Goal: Task Accomplishment & Management: Complete application form

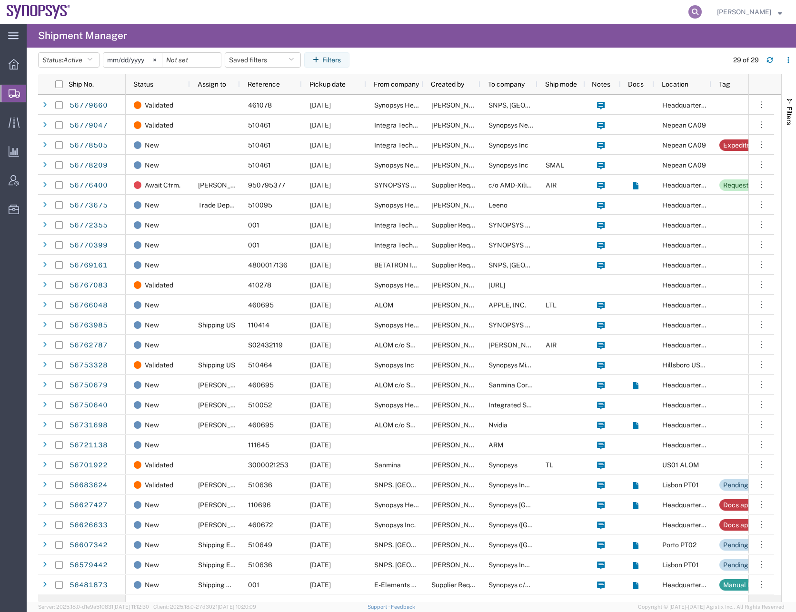
click at [701, 12] on icon at bounding box center [694, 11] width 13 height 13
paste input "56779047"
type input "56779047"
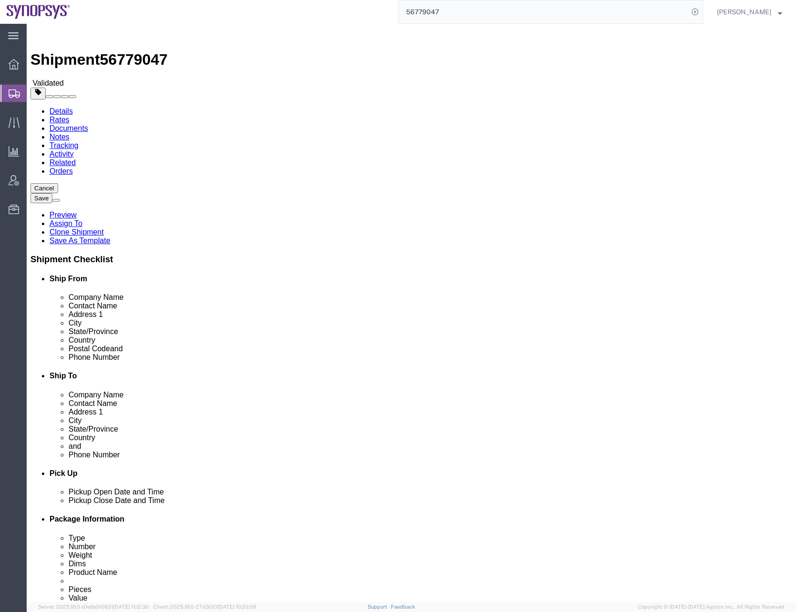
select select
select select "63079"
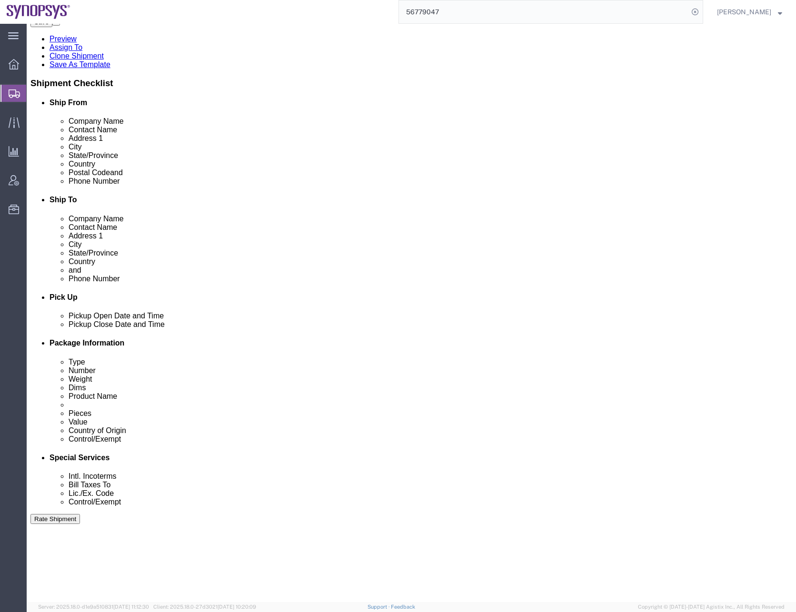
scroll to position [190, 0]
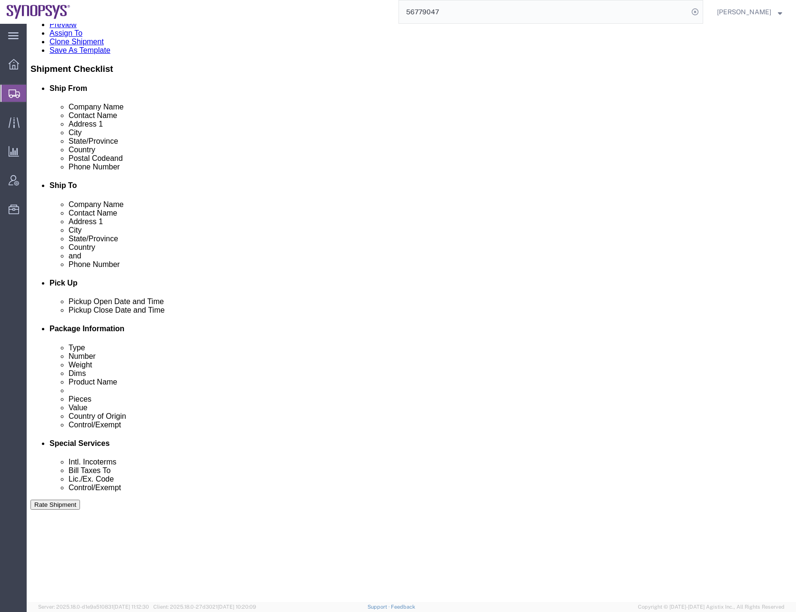
click div "[DATE] 1:00 PM"
click input "1:00 PM"
type input "2:00 PM"
click button "Apply"
click div "[DATE] 4:00 PM"
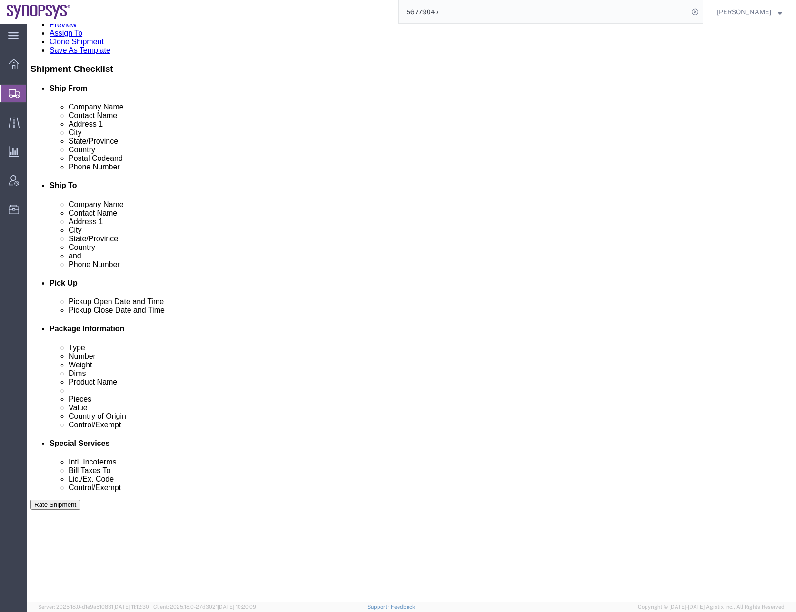
click button "Apply"
click div "[DATE] 9:00 AM"
click button "Apply"
click div "[DATE] 12:00 PM"
click button "Apply"
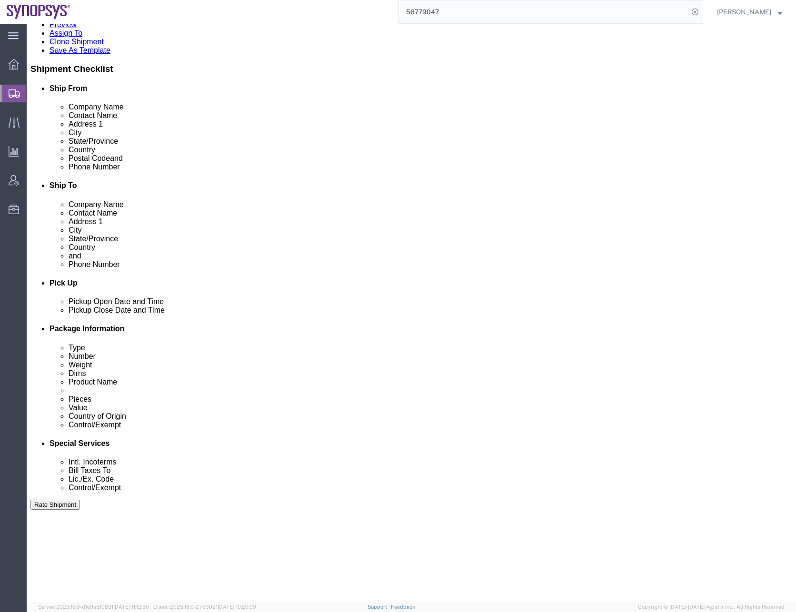
click div "Pickup Date: Pickup Start Date Pickup Start Time Pickup Open Date and Time [DAT…"
click button "Save"
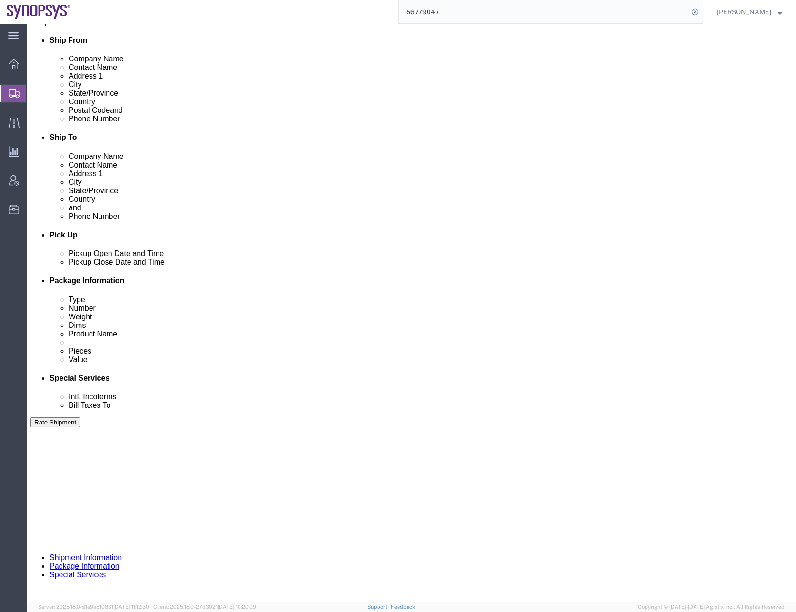
scroll to position [240, 0]
click button "Continue"
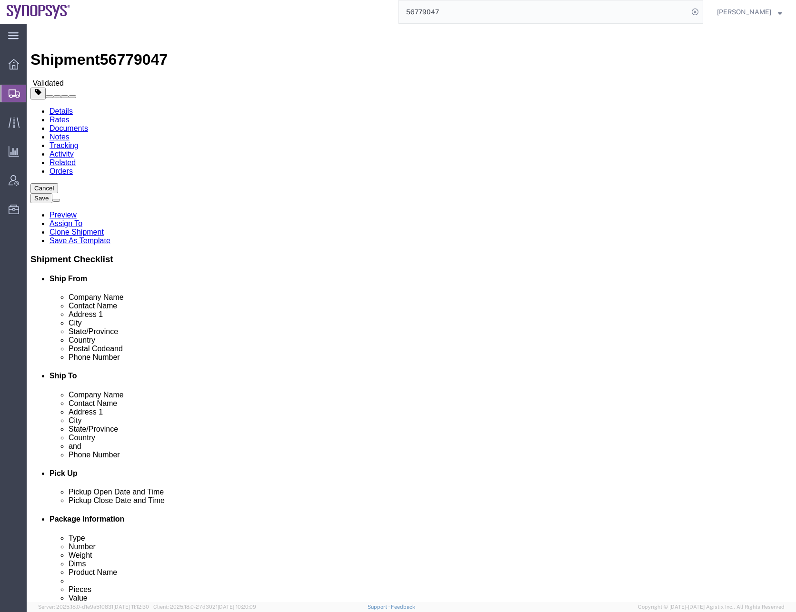
click input "1"
type input "3"
click dd "2.00 Each"
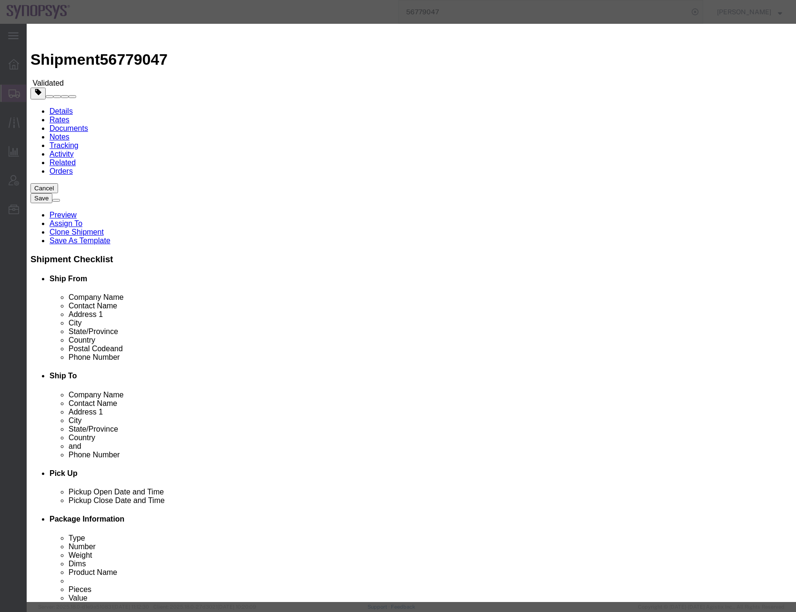
drag, startPoint x: 284, startPoint y: 128, endPoint x: 273, endPoint y: 129, distance: 11.5
click select "Select 50 55 60 65 70 85 92.5 100 125 175 250 300 400"
select select "50"
click select "Select 50 55 60 65 70 85 92.5 100 125 175 250 300 400"
click button "Save & Close"
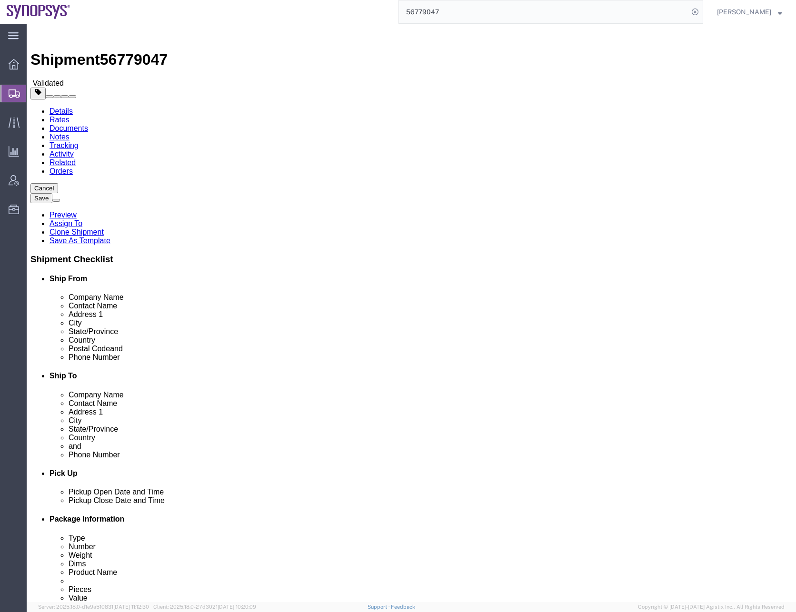
click div "Previous Continue"
click button "Continue"
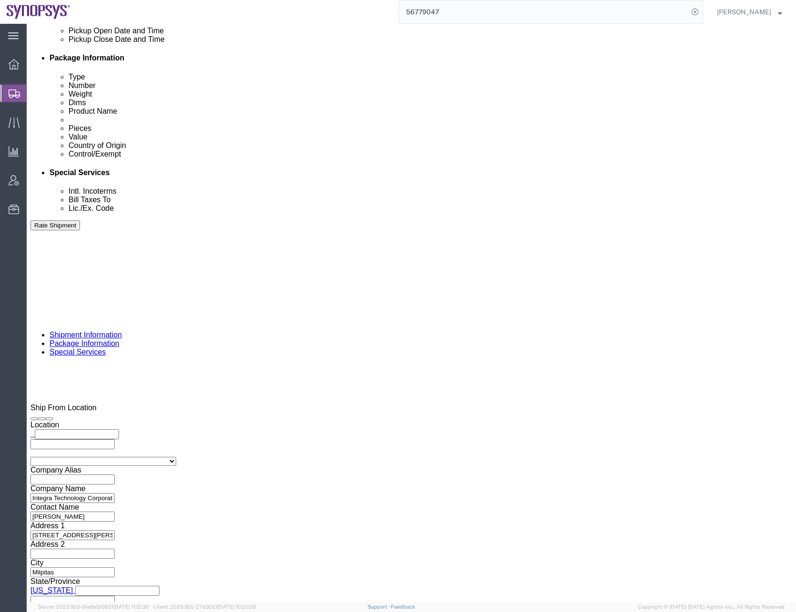
scroll to position [476, 0]
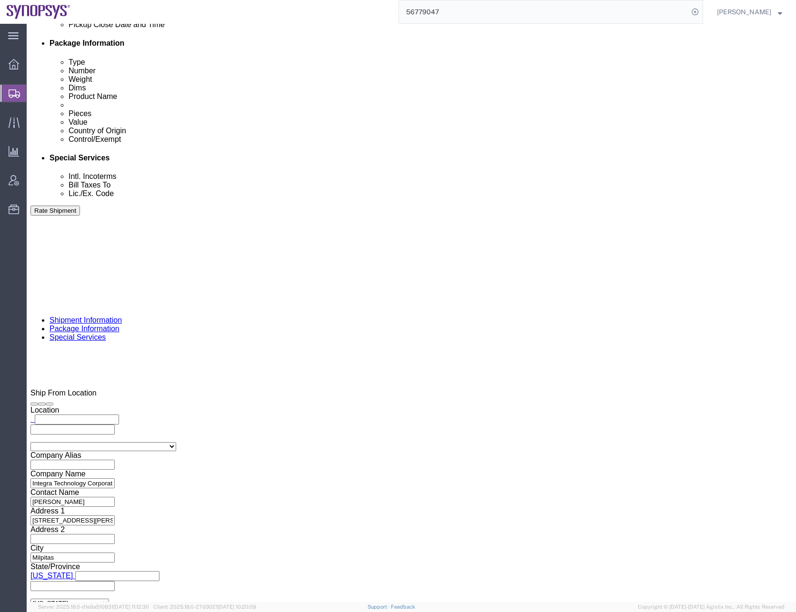
click input "text"
type input "[EMAIL_ADDRESS][DOMAIN_NAME]"
click div "To [EMAIL_ADDRESS][DOMAIN_NAME] [EMAIL_ADDRESS][DOMAIN_NAME] [PERSON_NAME][EMAI…"
click ul "[EMAIL_ADDRESS][DOMAIN_NAME] [EMAIL_ADDRESS][DOMAIN_NAME] [PERSON_NAME][EMAIL_A…"
paste input "[PERSON_NAME][EMAIL_ADDRESS][DOMAIN_NAME]"
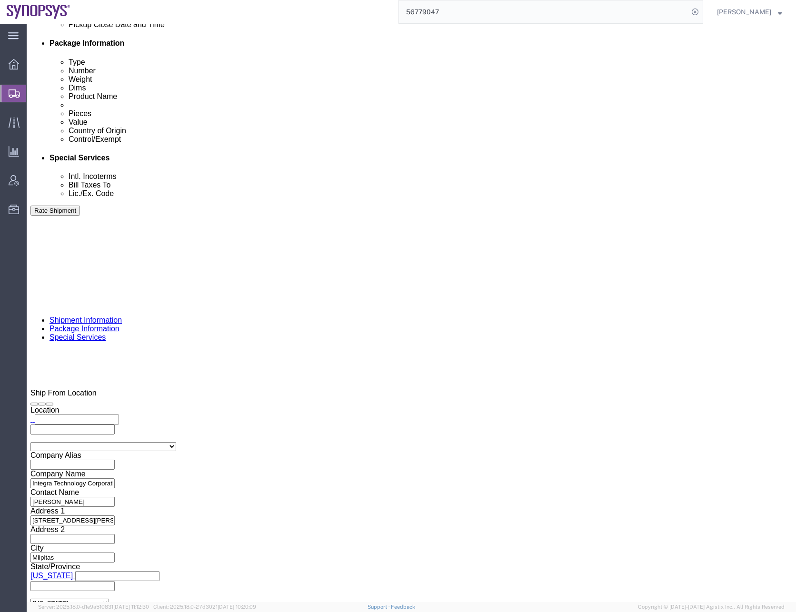
type input "[PERSON_NAME][EMAIL_ADDRESS][DOMAIN_NAME]"
click input "text"
paste input "[PERSON_NAME][EMAIL_ADDRESS][DOMAIN_NAME]"
type input "[PERSON_NAME][EMAIL_ADDRESS][DOMAIN_NAME]"
click ul "[EMAIL_ADDRESS][DOMAIN_NAME] [EMAIL_ADDRESS][DOMAIN_NAME] [PERSON_NAME][EMAIL_A…"
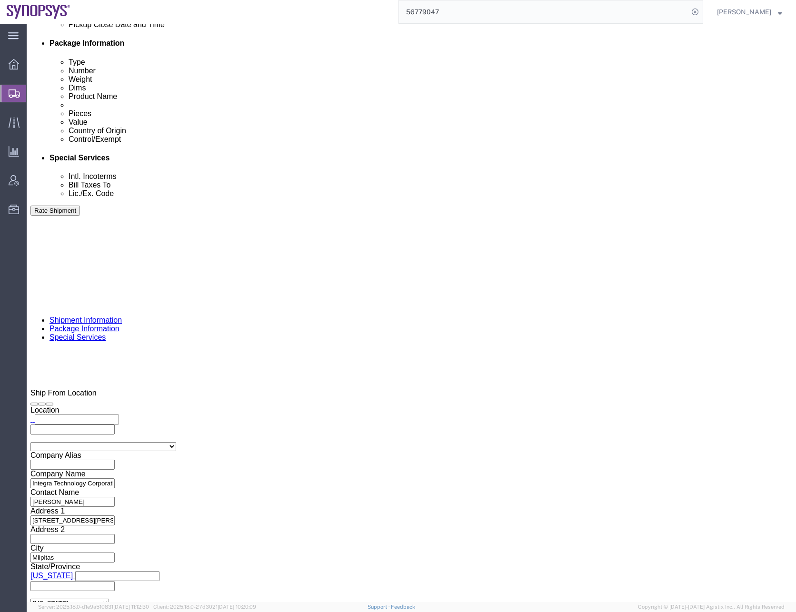
paste input "[PERSON_NAME][EMAIL_ADDRESS][DOMAIN_NAME]"
type input "[PERSON_NAME][EMAIL_ADDRESS][DOMAIN_NAME]"
click ul "[EMAIL_ADDRESS][DOMAIN_NAME] [EMAIL_ADDRESS][DOMAIN_NAME] [PERSON_NAME][EMAIL_A…"
paste input "[EMAIL_ADDRESS][DOMAIN_NAME]"
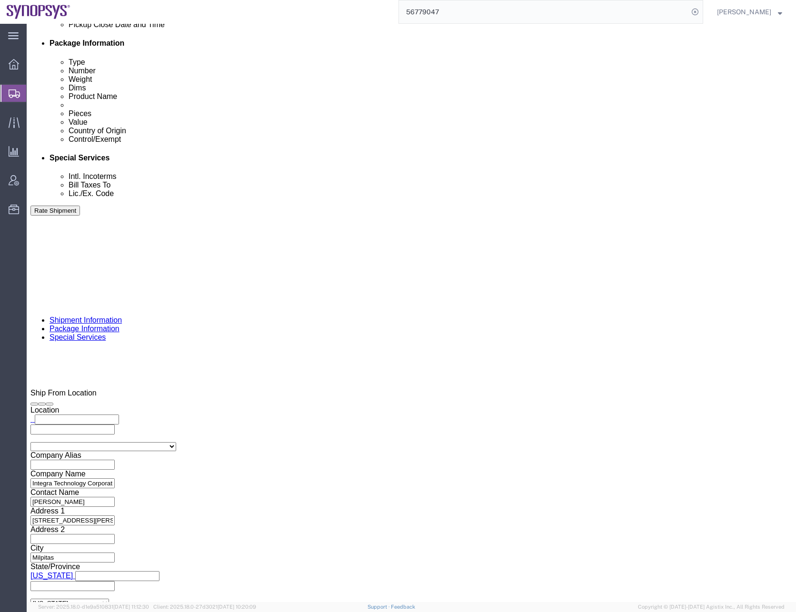
type input "[EMAIL_ADDRESS][DOMAIN_NAME]"
click div "To [EMAIL_ADDRESS][DOMAIN_NAME] [EMAIL_ADDRESS][DOMAIN_NAME] [PERSON_NAME][EMAI…"
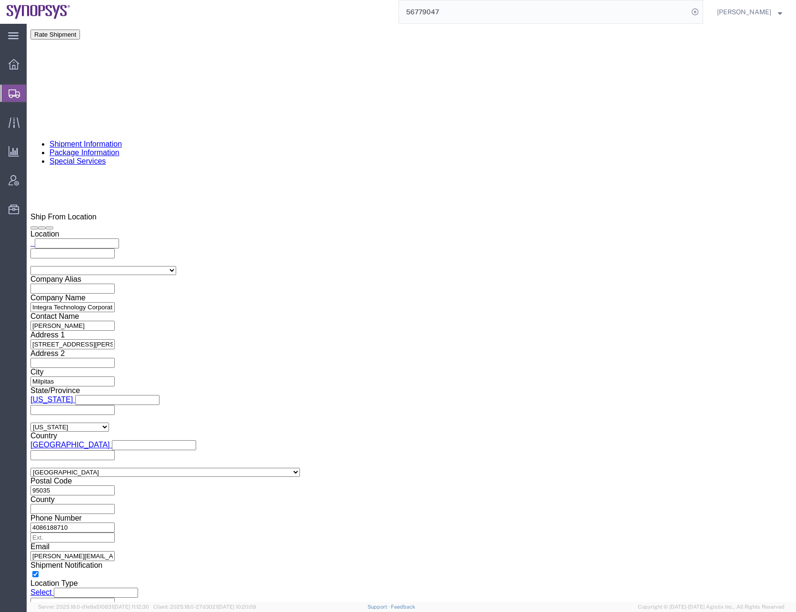
scroll to position [666, 0]
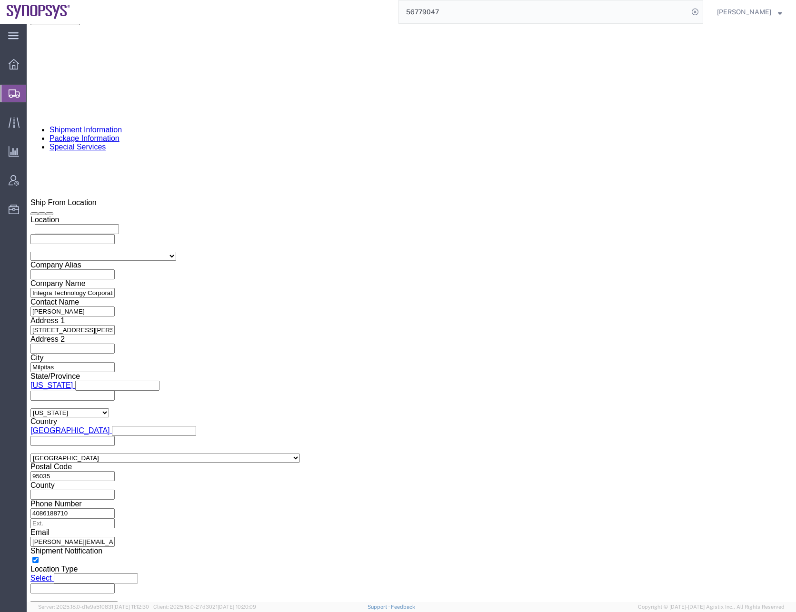
click select "Select AES-Direct EEI Carrier File EEI EEI Exempt"
select select "EXEM"
click select "Select AES-Direct EEI Carrier File EEI EEI Exempt"
click div "To [EMAIL_ADDRESS][DOMAIN_NAME] [EMAIL_ADDRESS][DOMAIN_NAME] [PERSON_NAME][EMAI…"
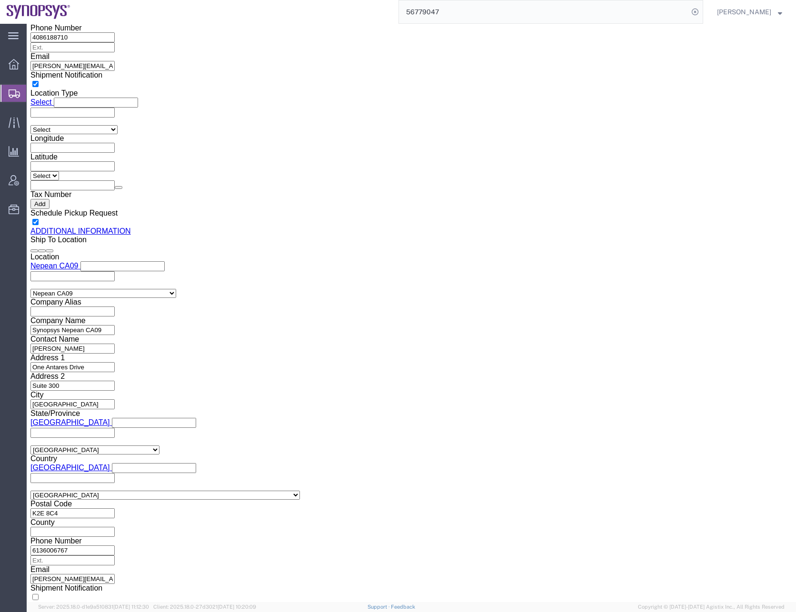
scroll to position [0, 0]
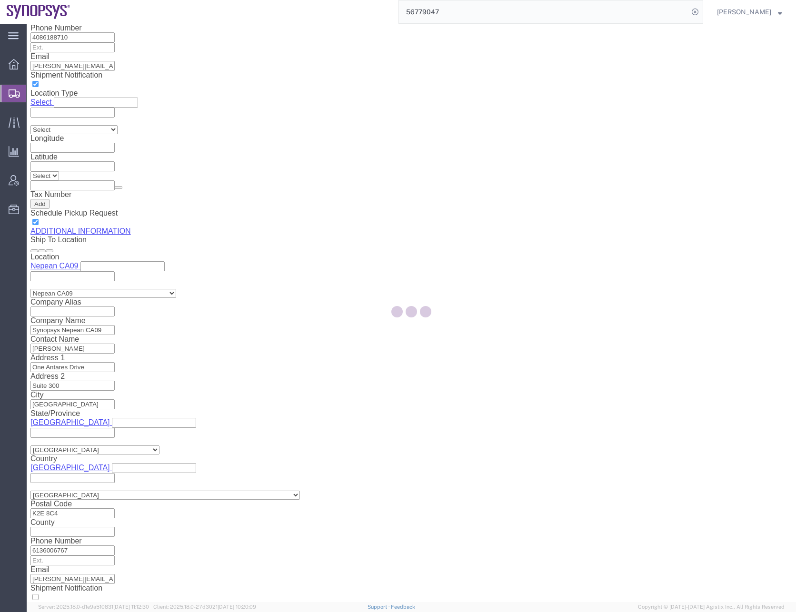
select select "CA"
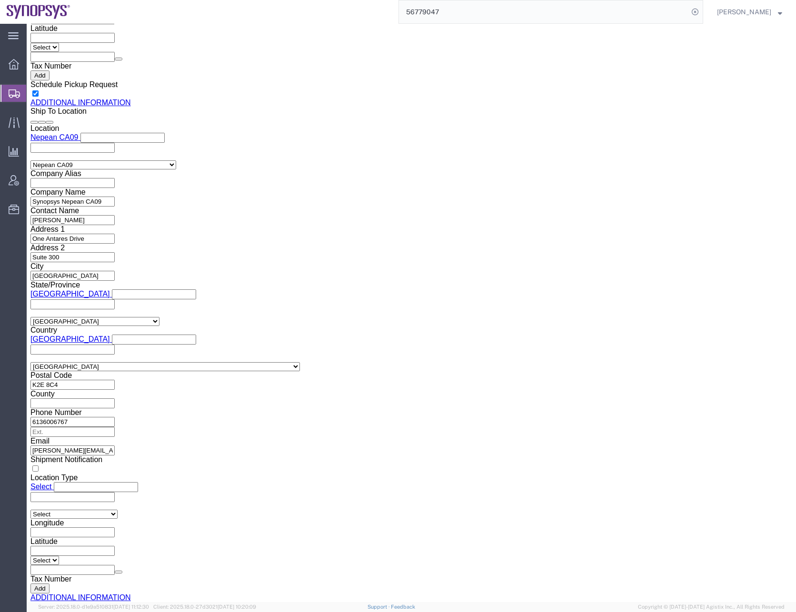
scroll to position [1285, 0]
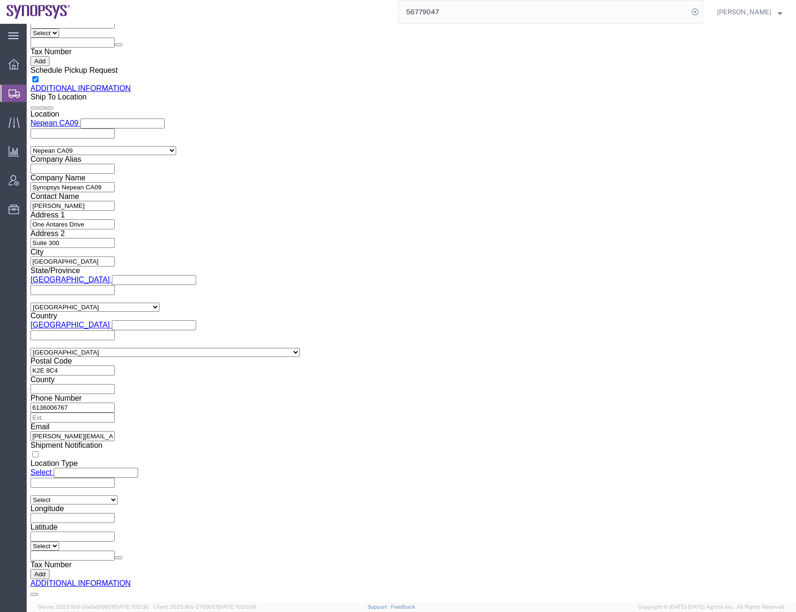
click button "Save"
click button "Rate Shipment"
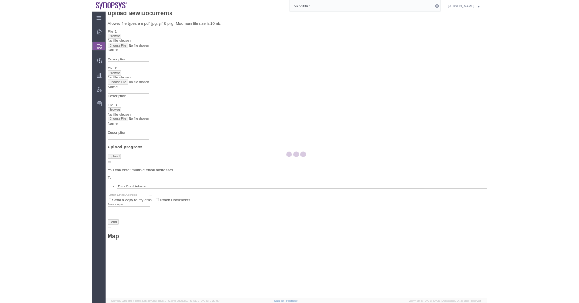
scroll to position [0, 0]
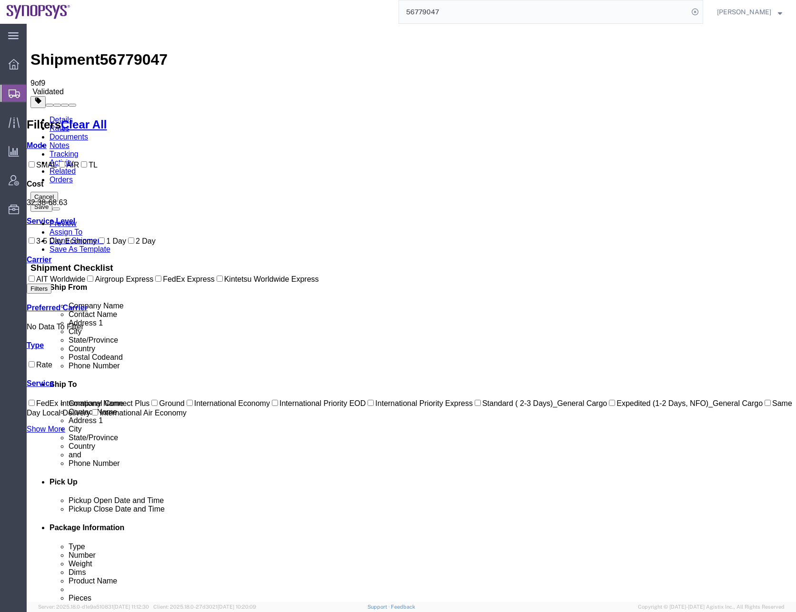
click at [54, 116] on link "Details" at bounding box center [60, 120] width 23 height 8
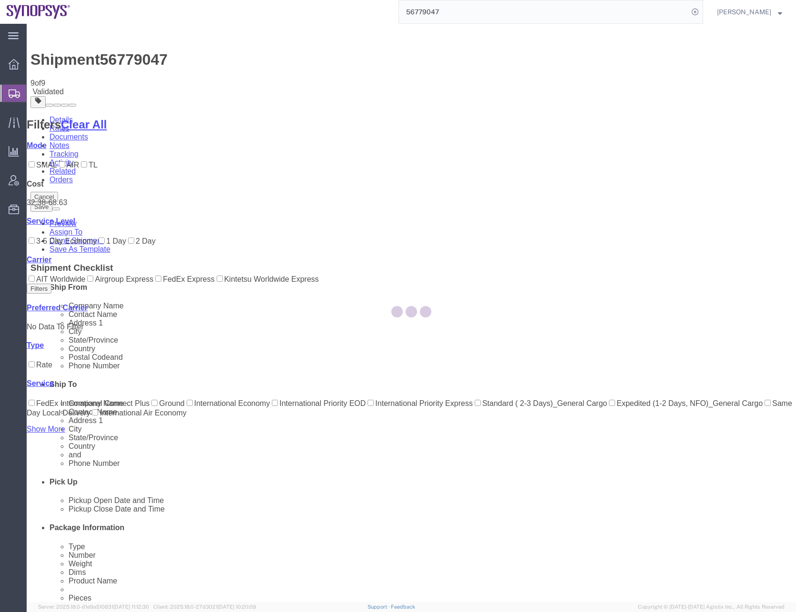
select select "63079"
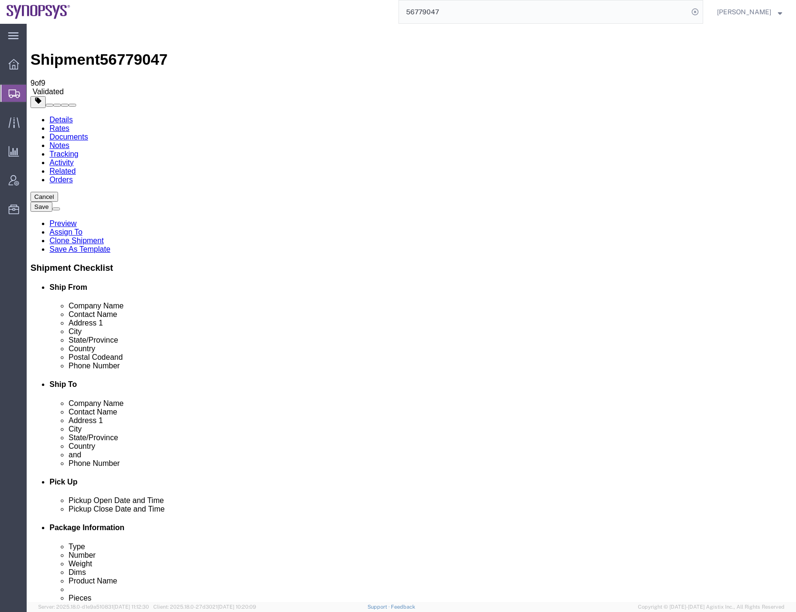
click input "checkbox"
checkbox input "true"
click button "Rate Shipment"
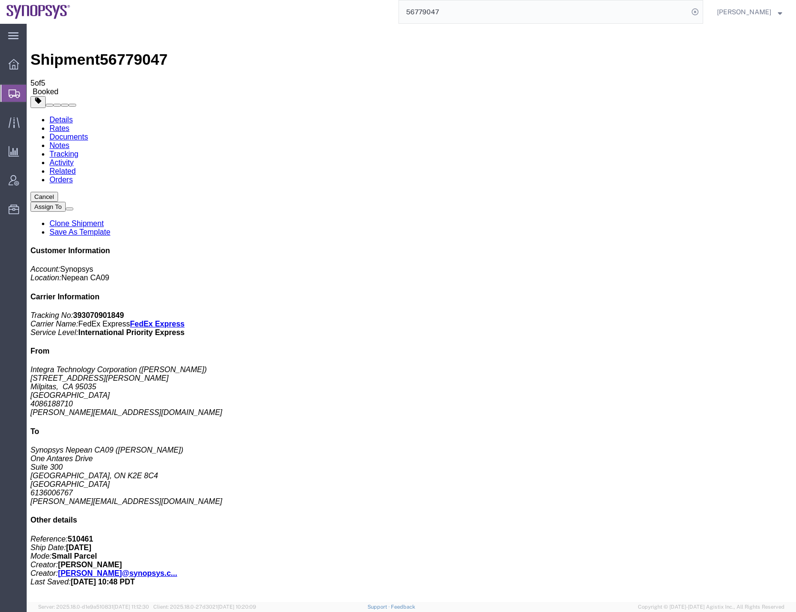
checkbox input "false"
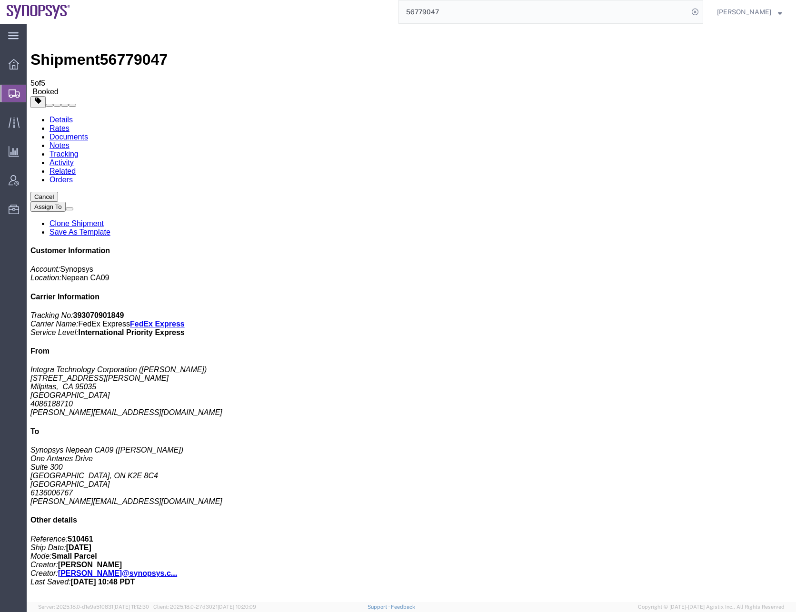
checkbox input "false"
checkbox input "true"
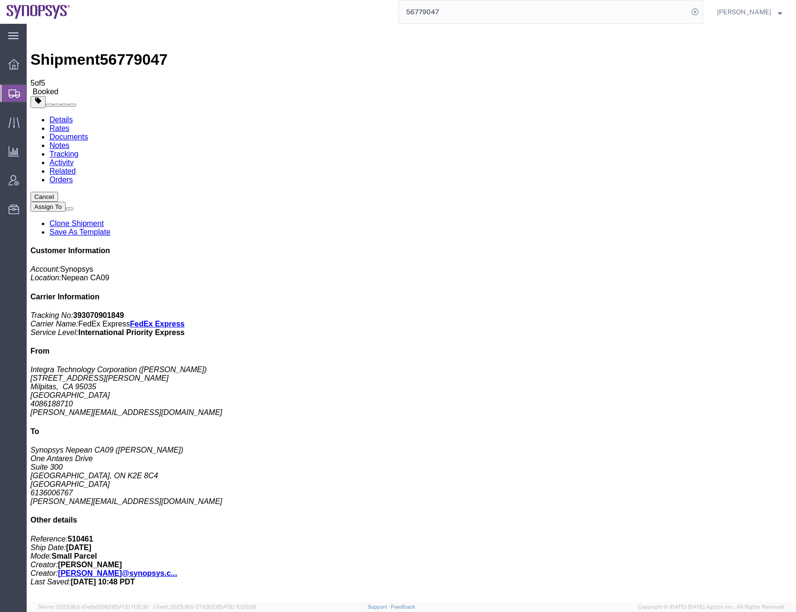
checkbox input "true"
click at [60, 116] on link "Details" at bounding box center [60, 120] width 23 height 8
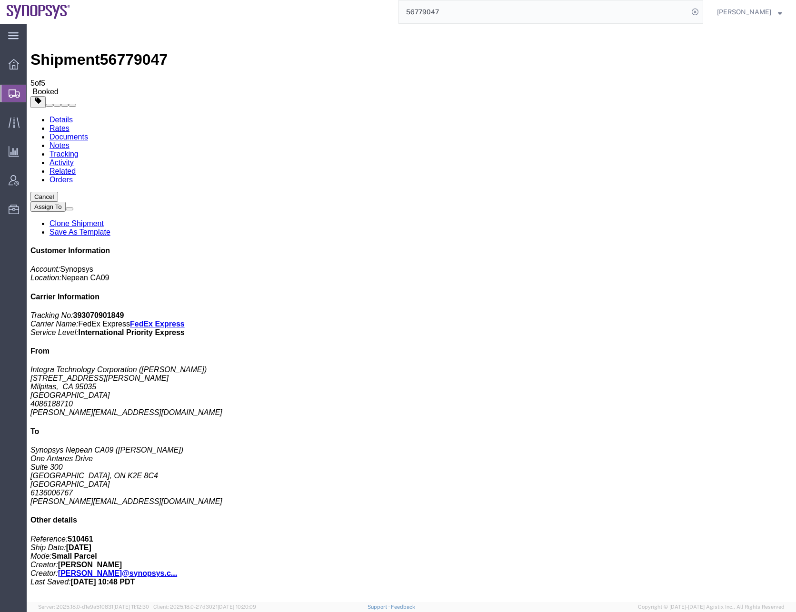
click div "Leg 1 - Small Parcel"
click span "button"
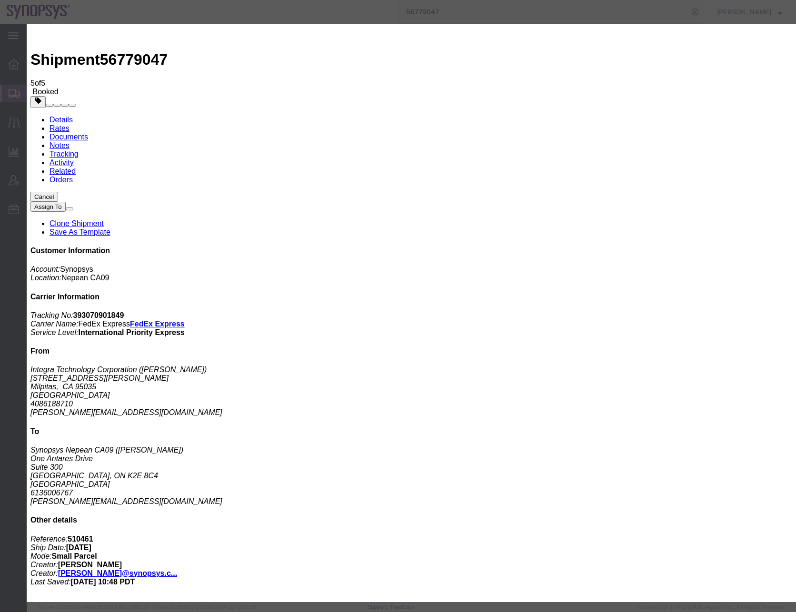
click div "[DATE] 2:00 PM"
type input "3:00 PM"
click button "Apply"
click div "[DATE] 4:00 PM"
type input "5:00 PM"
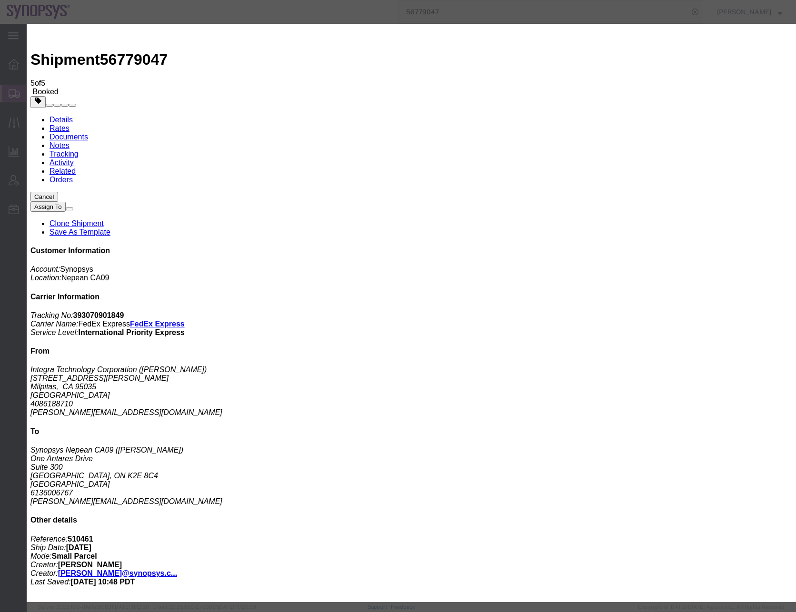
click button "Apply"
click icon
drag, startPoint x: 617, startPoint y: 90, endPoint x: 609, endPoint y: 92, distance: 7.8
click icon
click div
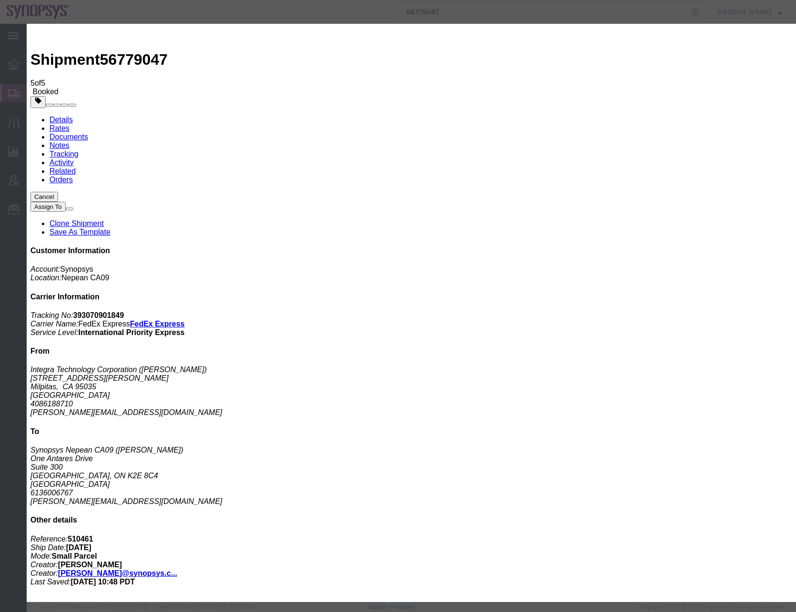
click input "9:00 AM"
click input "1:00 AM"
type input "1:00 PM"
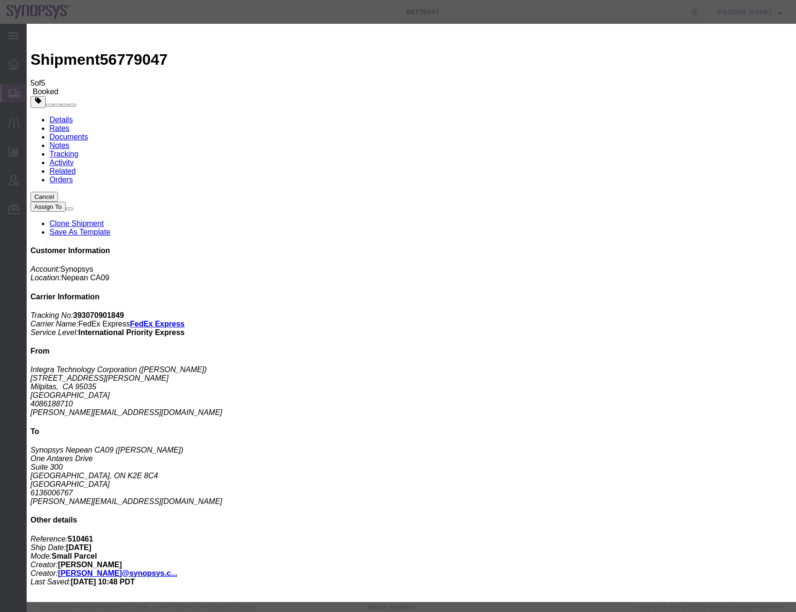
click button "Apply"
click div
type input "4:00 PM"
click button "Apply"
click button "Save"
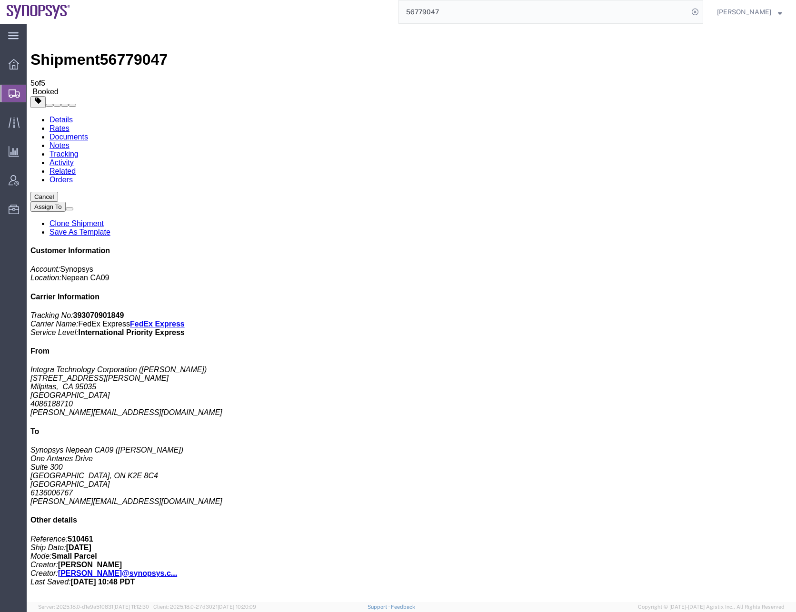
click button "Close"
click span "button"
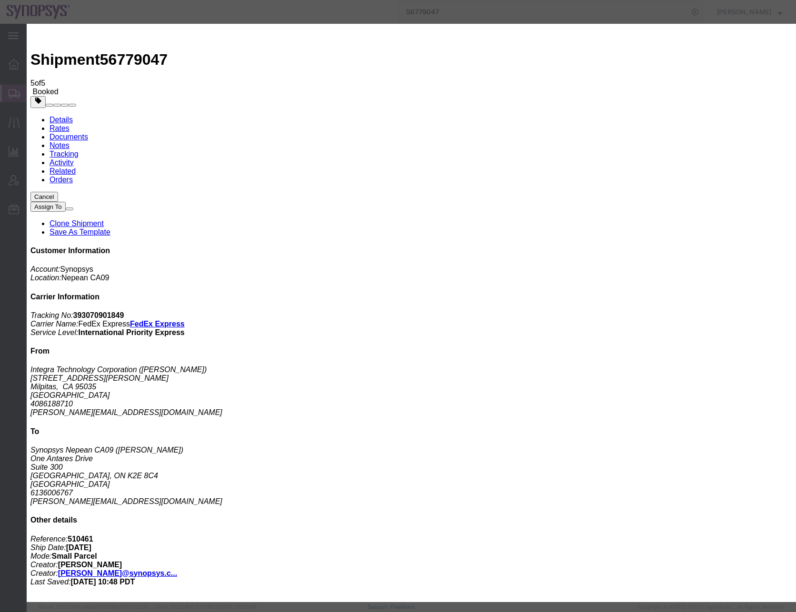
click div "[DATE] 2:00 PM"
type input "2:00 PM"
click button "Apply"
click div "[DATE] 4:00 PM"
type input "5:00 PM"
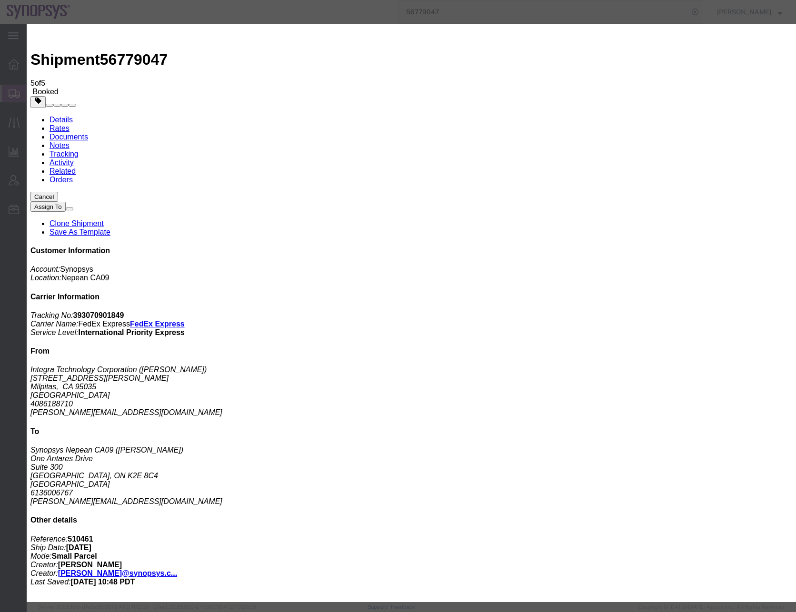
click button "Apply"
click button "Save"
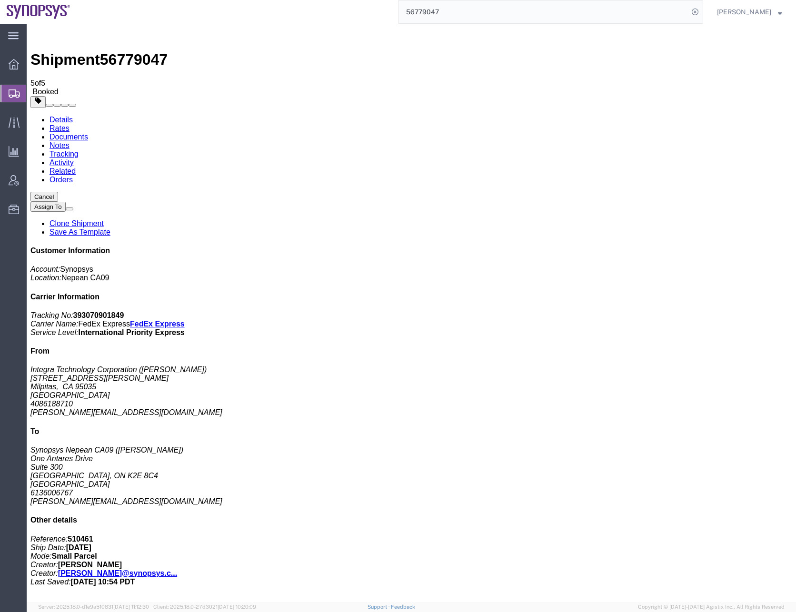
click button "Close"
click link "Schedule pickup request"
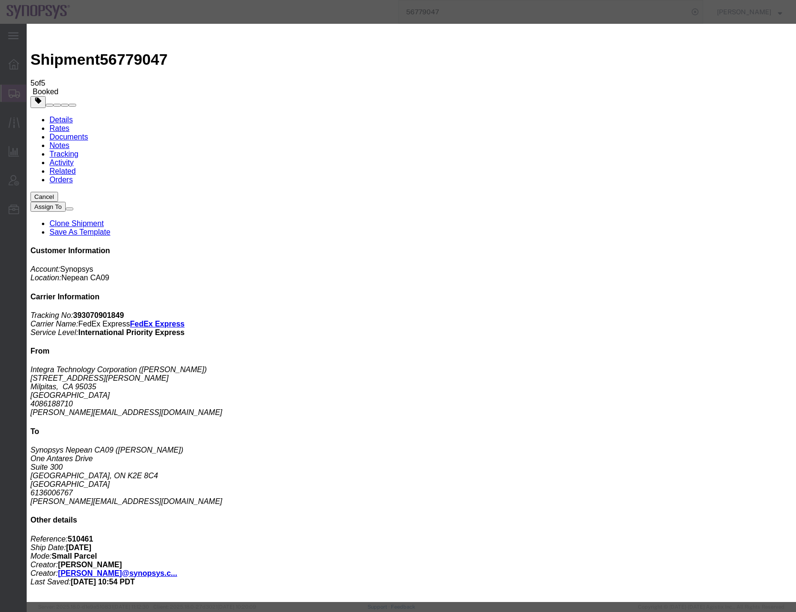
click button "Close"
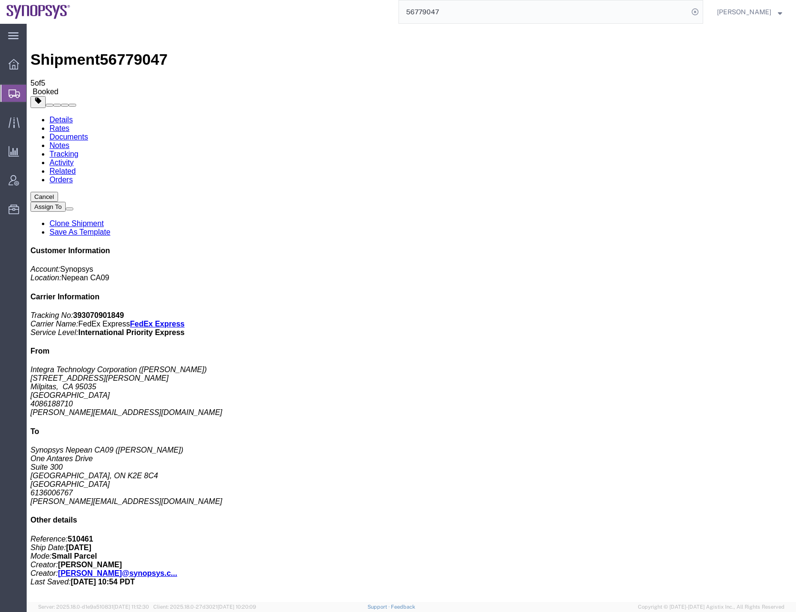
click span "button"
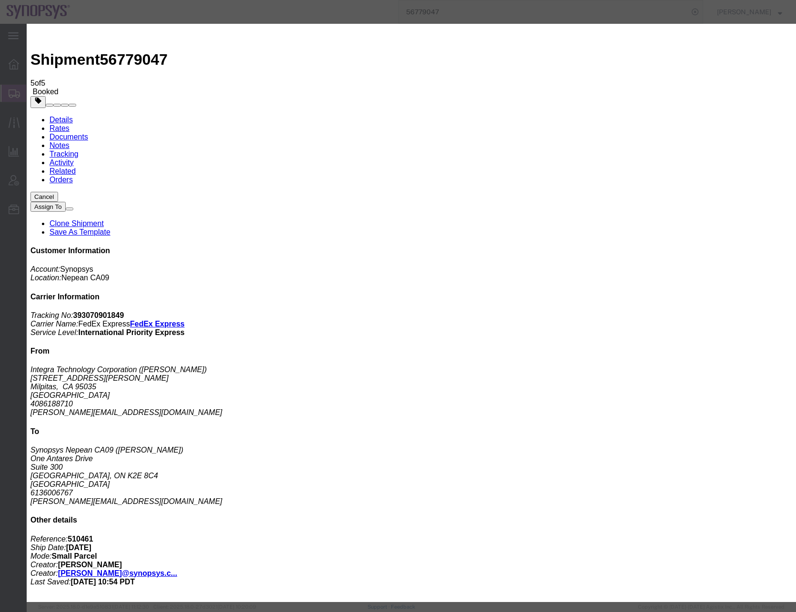
click div "[DATE] 2:00 PM"
type input "3:00 PM"
click button "Apply"
click div "[DATE] 5:00 PM"
type input "6:00 PM"
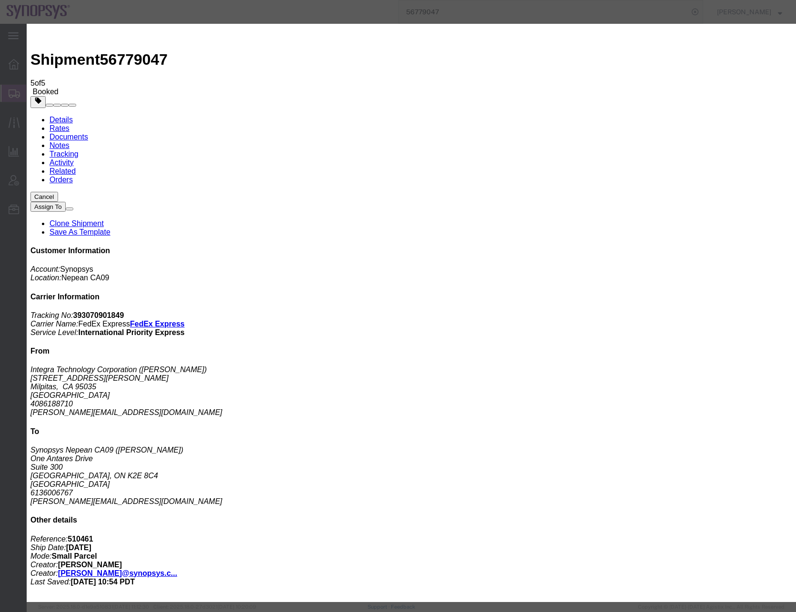
click button "Apply"
click div "[DATE] 3:00 PM"
type input "2:00 PM"
click button "Apply"
click button "Save"
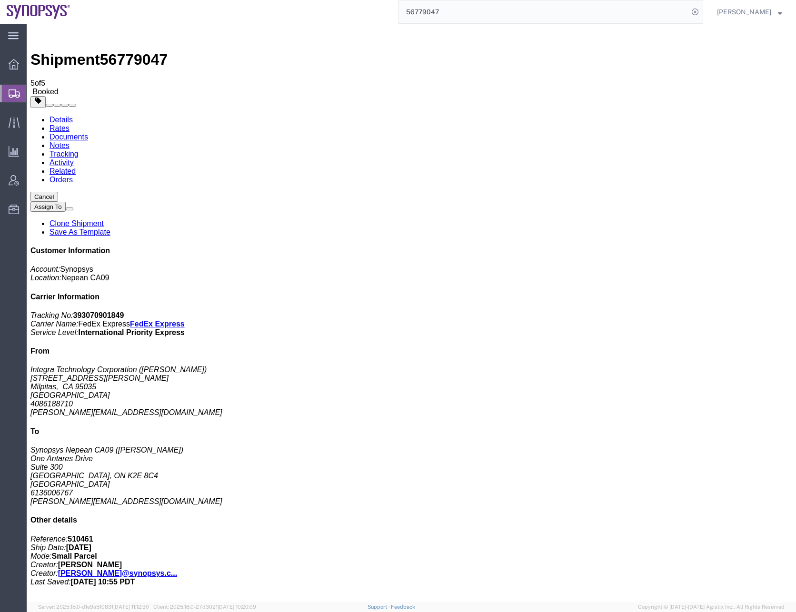
click button "Close"
click link "Schedule pickup request"
click div "Leg 1 - Small Parcel"
click span "button"
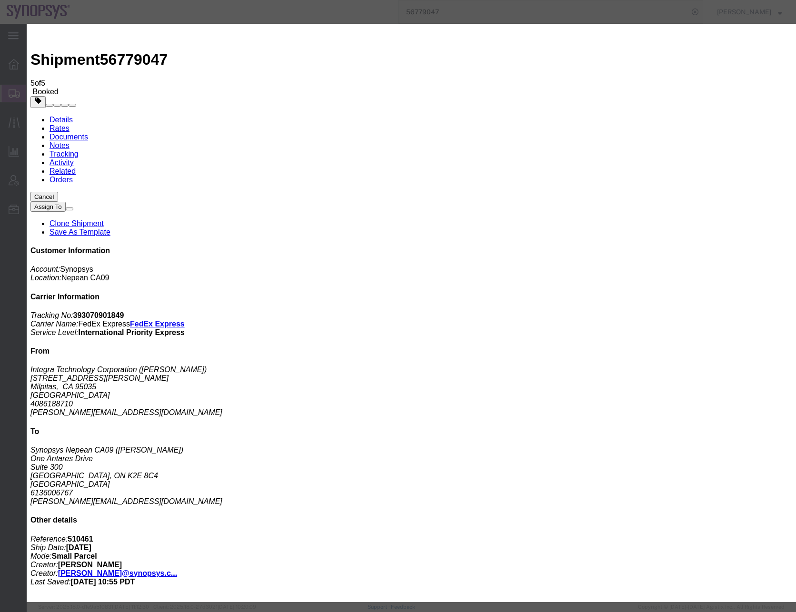
click div "[DATE] 2:00 PM"
click input "2:00 PM"
type input "1:00 PM"
click button "Apply"
click div "[DATE] 2:00 PM"
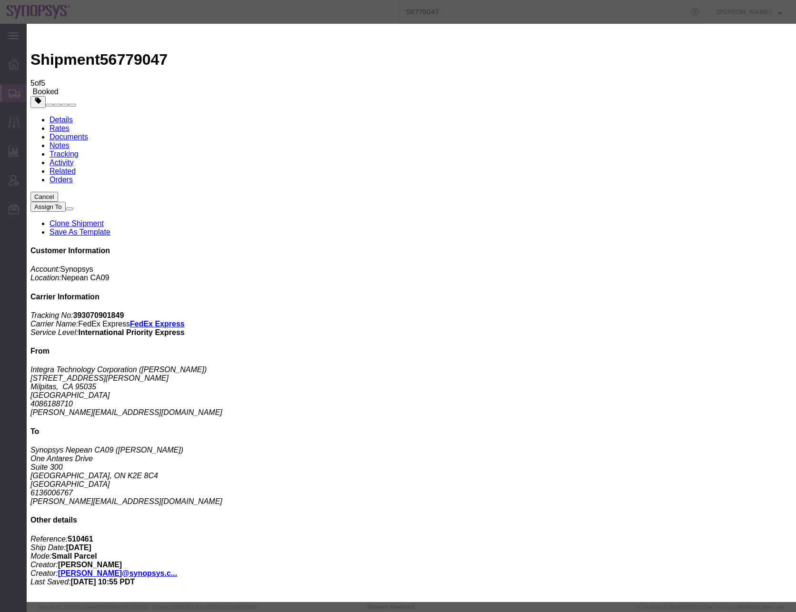
type input "4:00 PM"
click button "Apply"
click div "[DATE] 5:00 PM"
click div "[DATE] 6:00 PM"
click button "Apply"
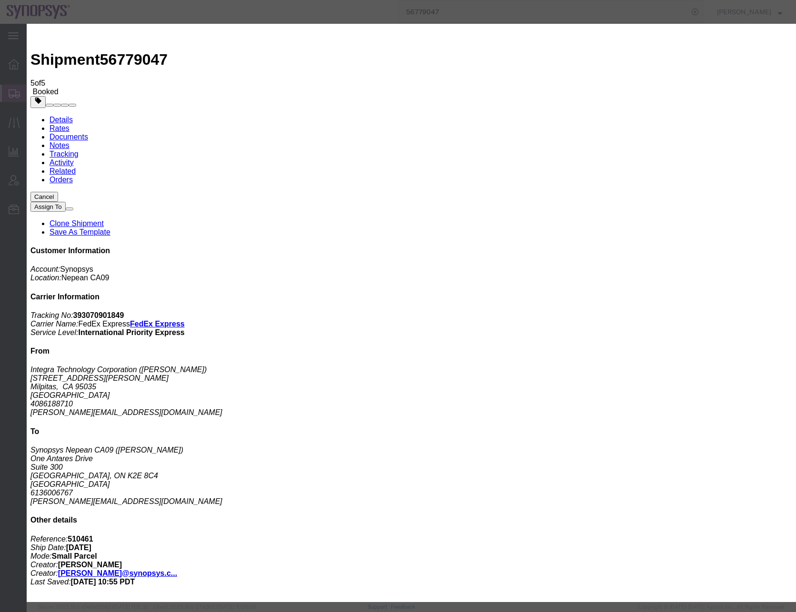
click div "[DATE] 5:00 PM"
type input "1:00 PM"
click button "Apply"
click div "[DATE] 6:00 PM"
type input "4:00 PM"
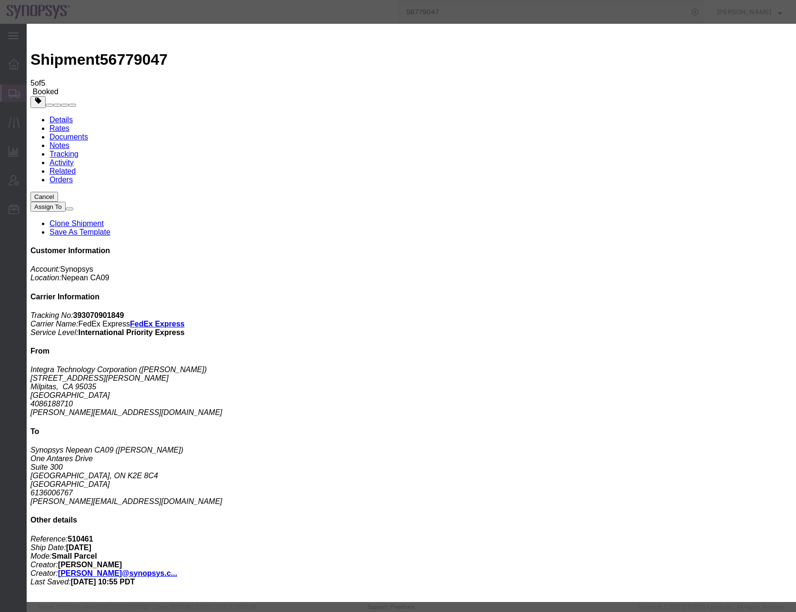
click button "Apply"
click button "Save"
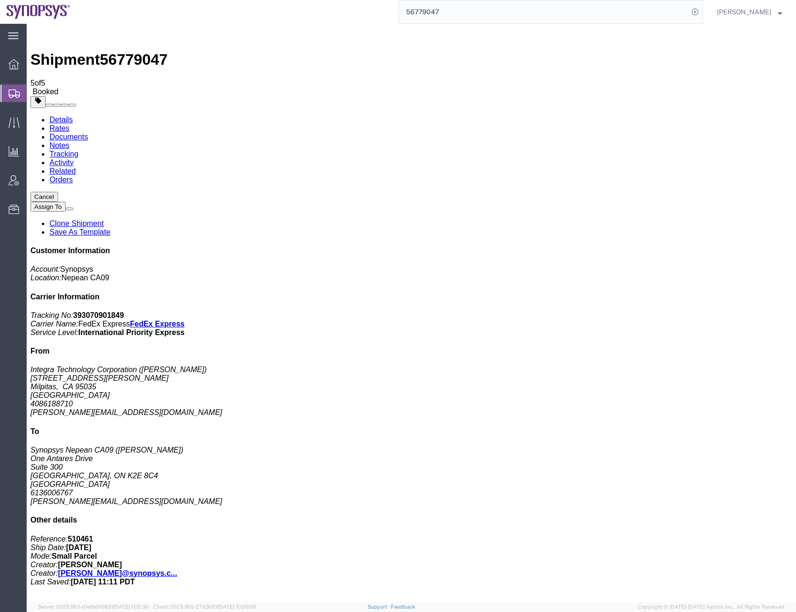
click button "Close"
